Goal: Find contact information: Find contact information

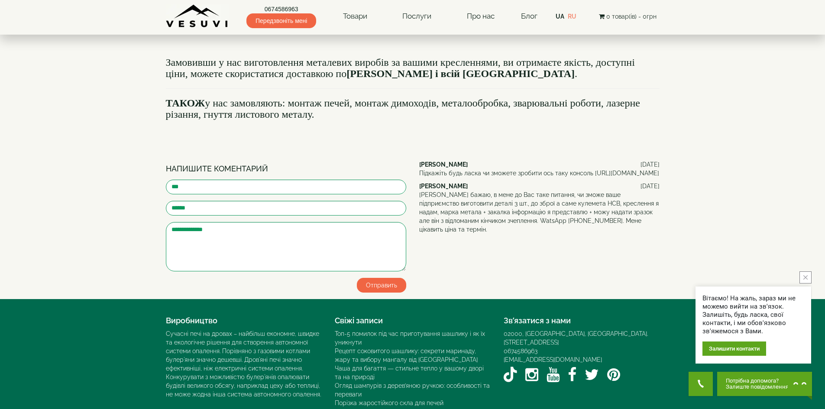
scroll to position [916, 0]
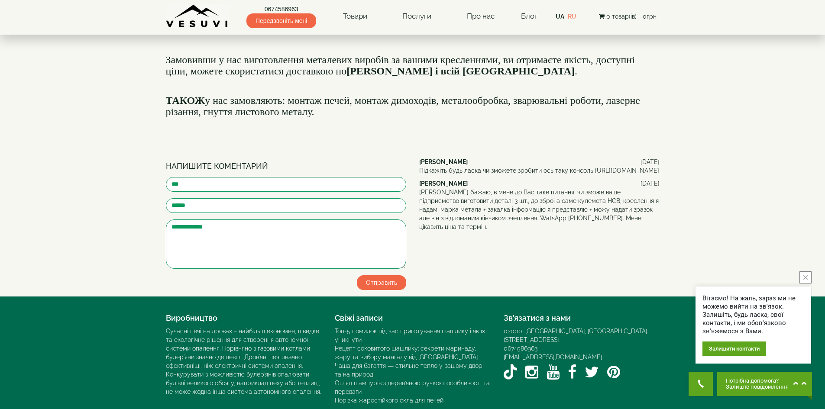
click at [809, 275] on button "close button" at bounding box center [806, 278] width 12 height 12
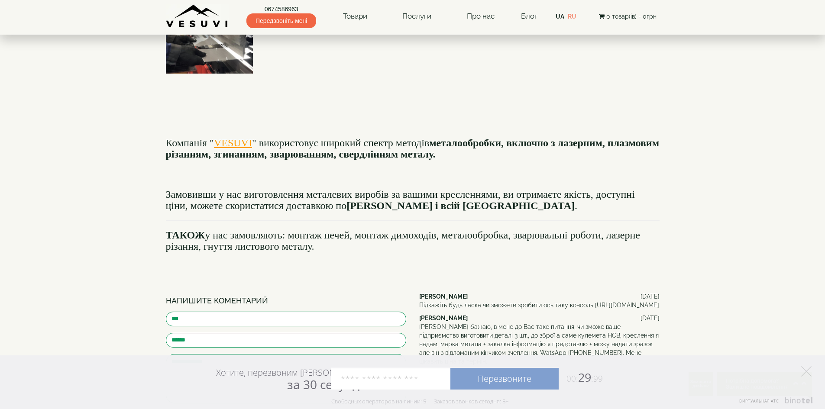
scroll to position [780, 0]
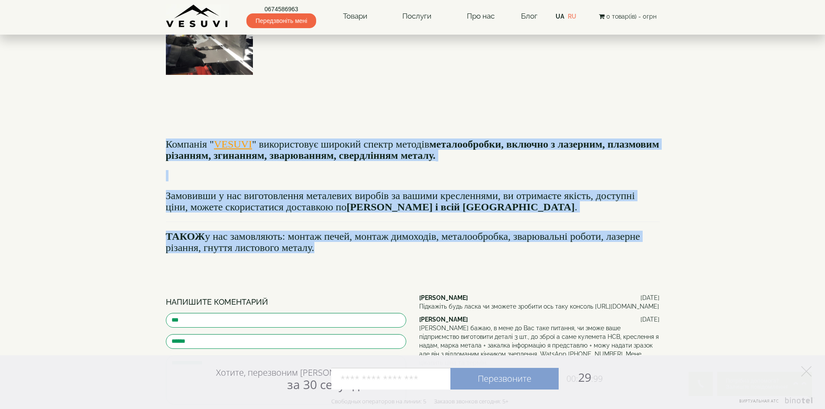
drag, startPoint x: 322, startPoint y: 212, endPoint x: 166, endPoint y: 105, distance: 189.3
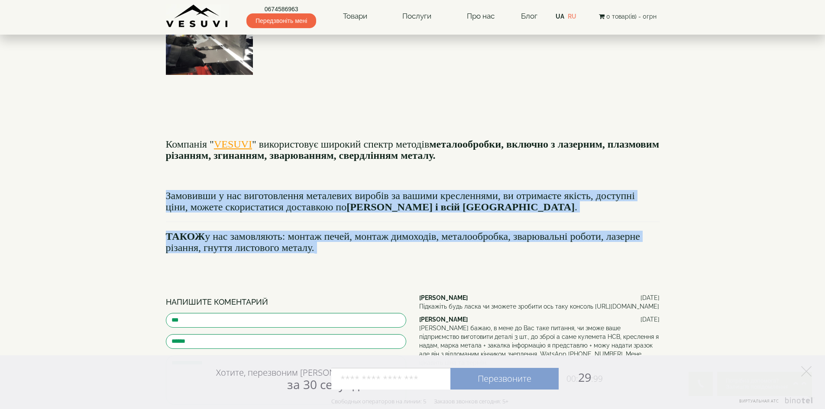
drag, startPoint x: 165, startPoint y: 156, endPoint x: 343, endPoint y: 231, distance: 193.9
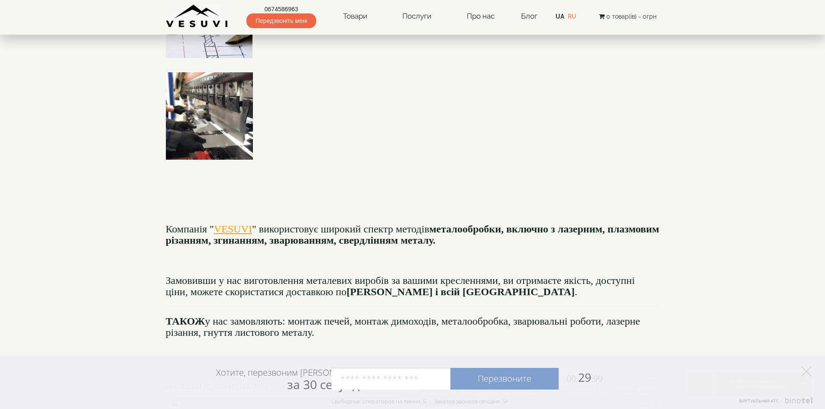
scroll to position [693, 0]
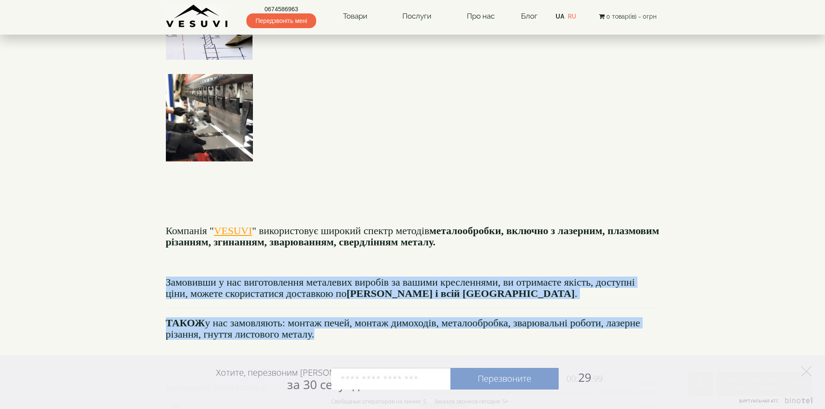
drag, startPoint x: 330, startPoint y: 300, endPoint x: 155, endPoint y: 241, distance: 184.1
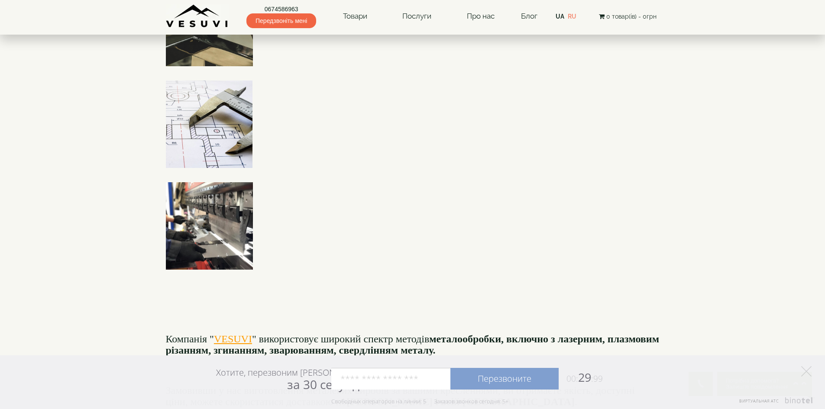
scroll to position [606, 0]
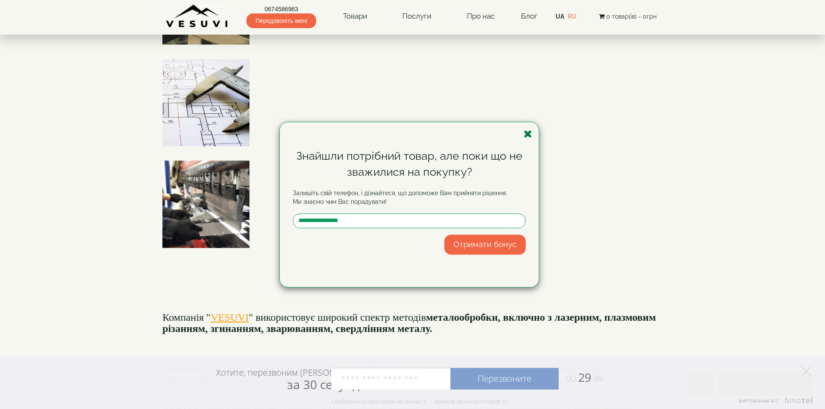
click at [529, 133] on icon "button" at bounding box center [528, 134] width 9 height 11
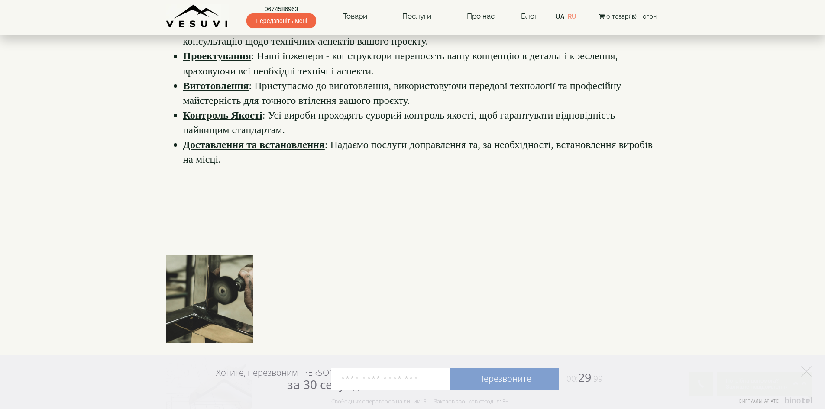
scroll to position [130, 0]
